Goal: Find specific fact

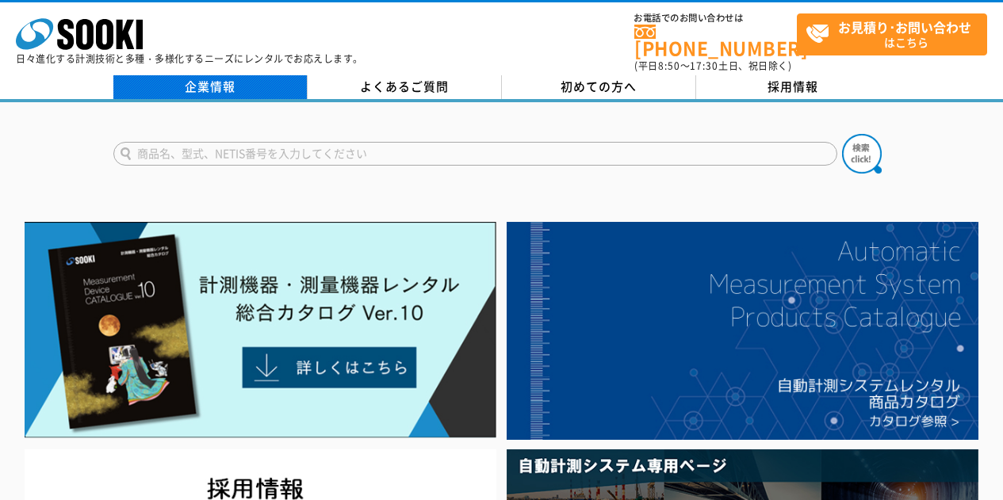
click at [210, 81] on link "企業情報" at bounding box center [210, 87] width 194 height 24
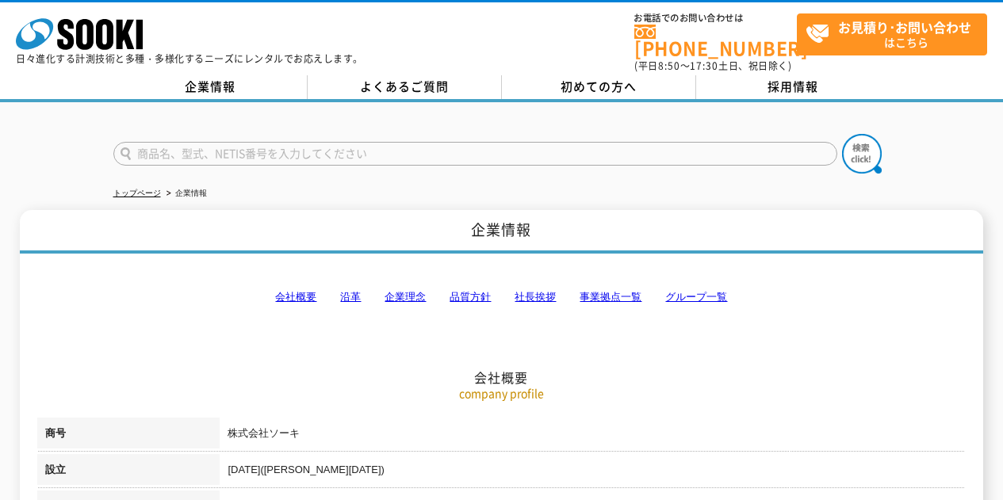
click at [285, 293] on link "会社概要" at bounding box center [295, 297] width 41 height 12
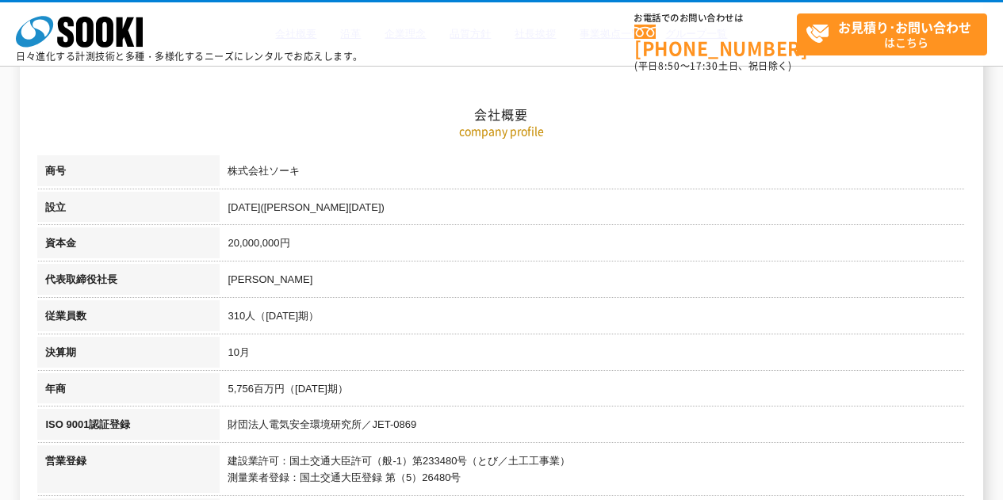
scroll to position [201, 0]
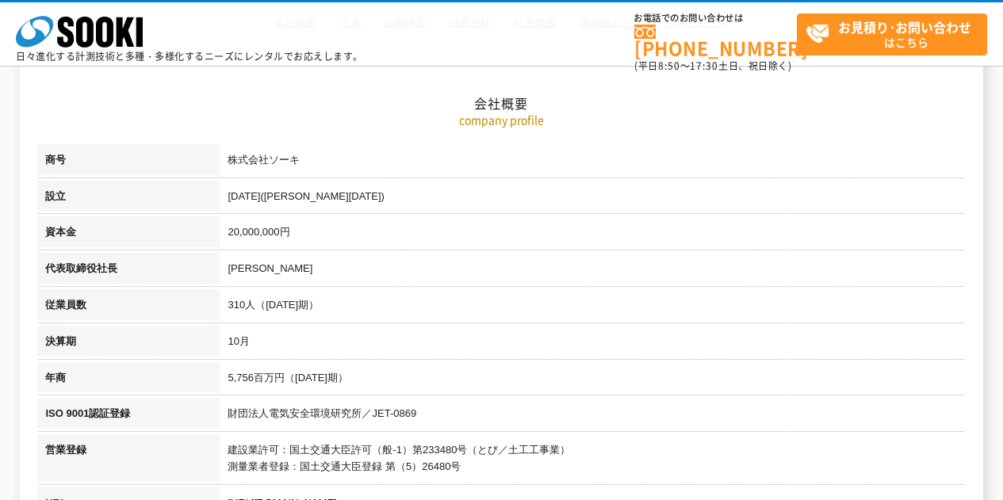
click at [650, 367] on td "5,756百万円（2024年10月期）" at bounding box center [593, 380] width 746 height 36
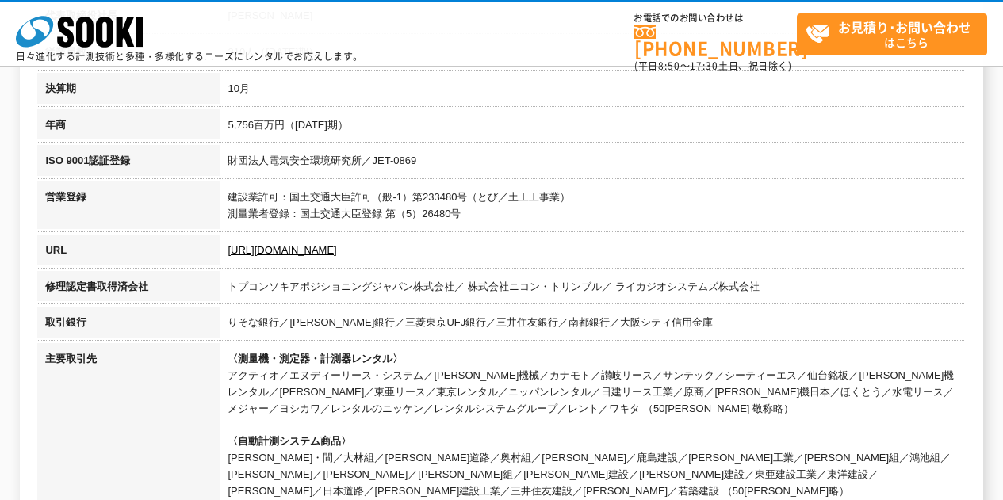
scroll to position [454, 0]
